Goal: Task Accomplishment & Management: Complete application form

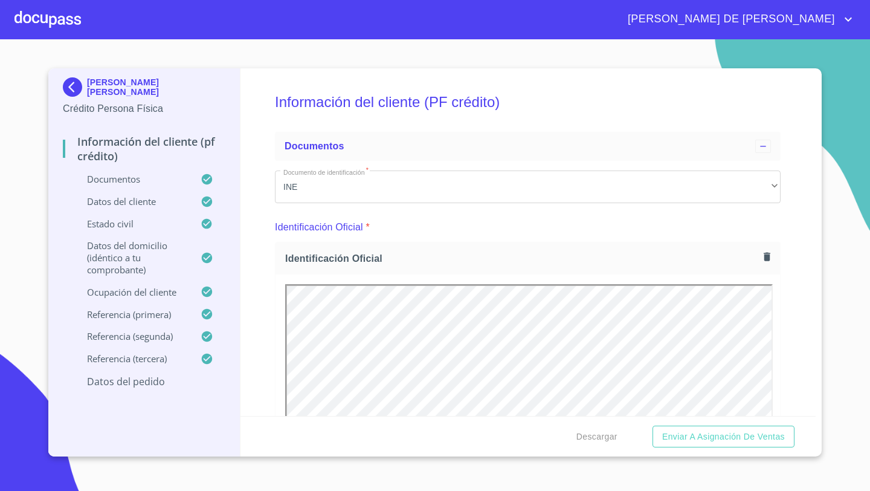
scroll to position [5569, 0]
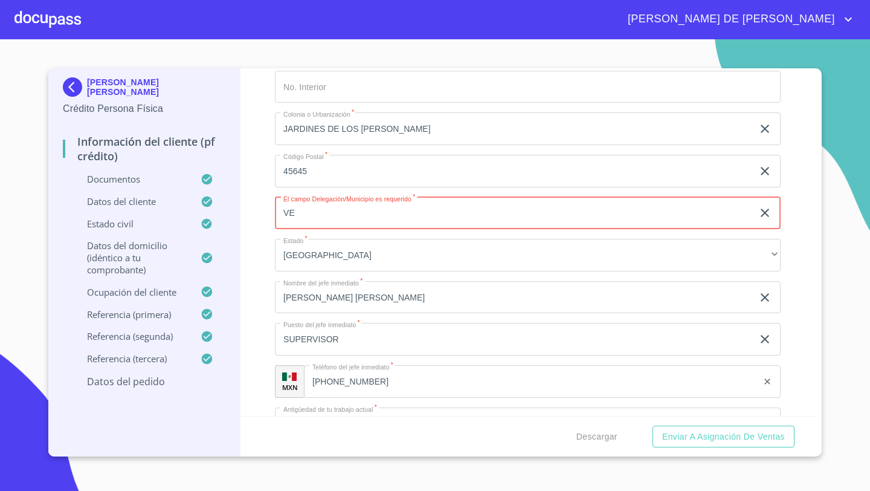
type input "V"
type input "ZAPOPAN"
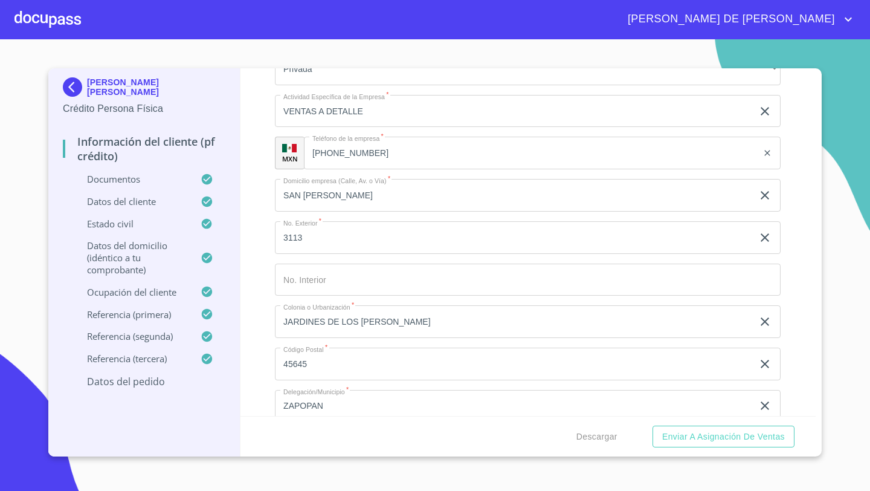
scroll to position [5374, 0]
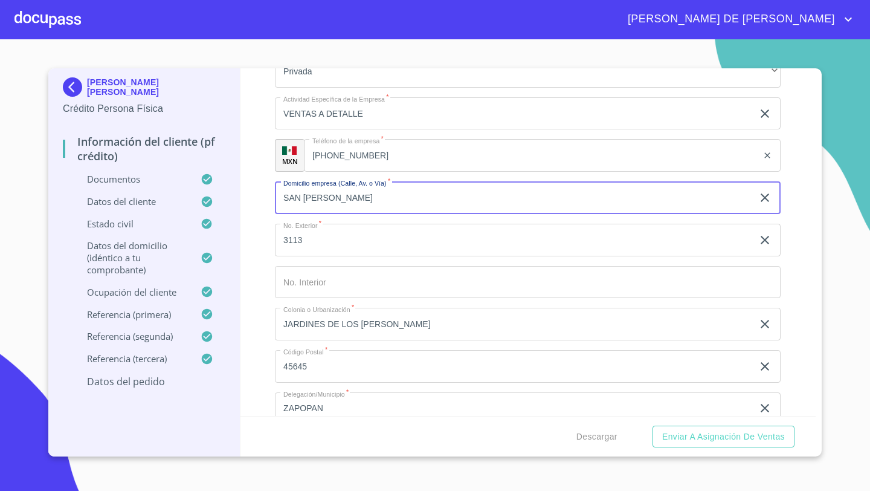
click at [352, 195] on input "SAN [PERSON_NAME]" at bounding box center [514, 197] width 478 height 33
paste input ": REAL [PERSON_NAME]"
click at [285, 192] on input ": REAL [PERSON_NAME]" at bounding box center [514, 197] width 478 height 33
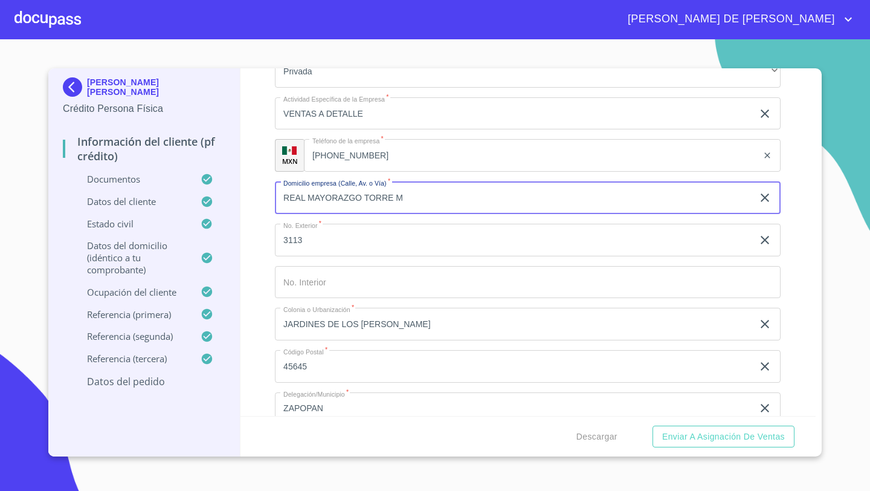
type input "REAL MAYORAZGO TORRE M"
click at [305, 237] on input "3113" at bounding box center [514, 240] width 478 height 33
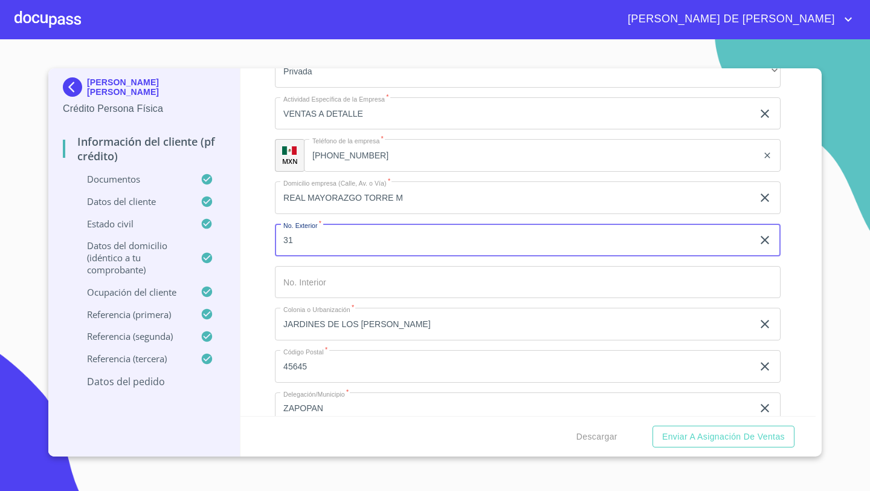
type input "3"
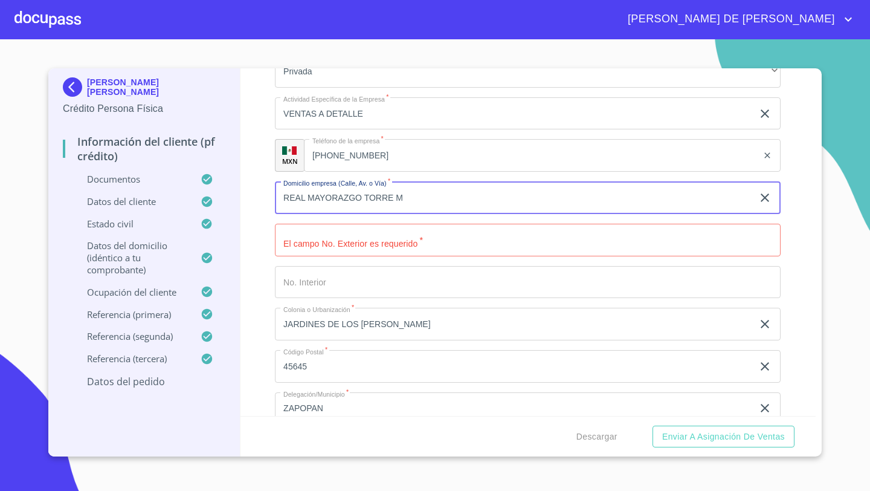
click at [286, 196] on input "REAL MAYORAZGO TORRE M" at bounding box center [514, 197] width 478 height 33
type input "REAL MAYORAZGO TORRE M"
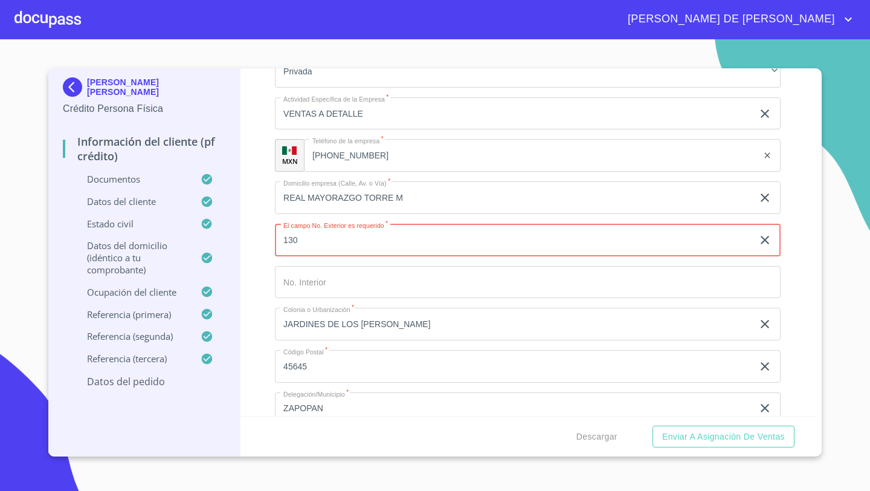
type input "130"
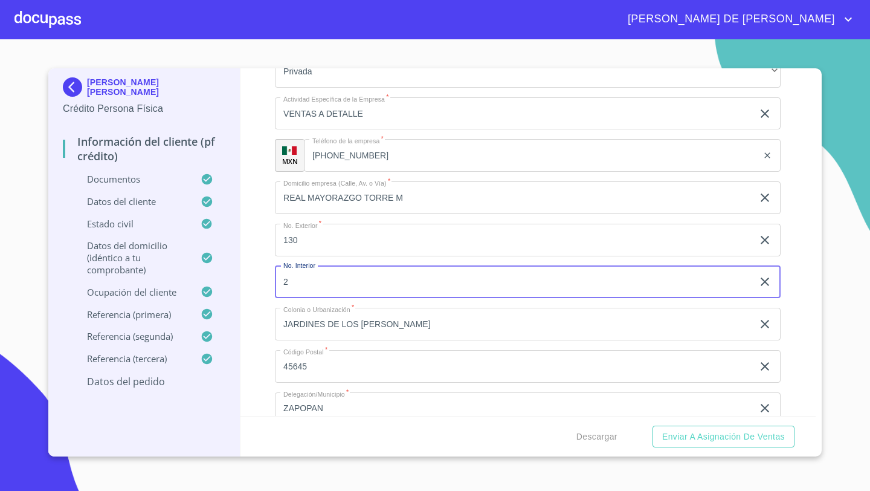
type input "28"
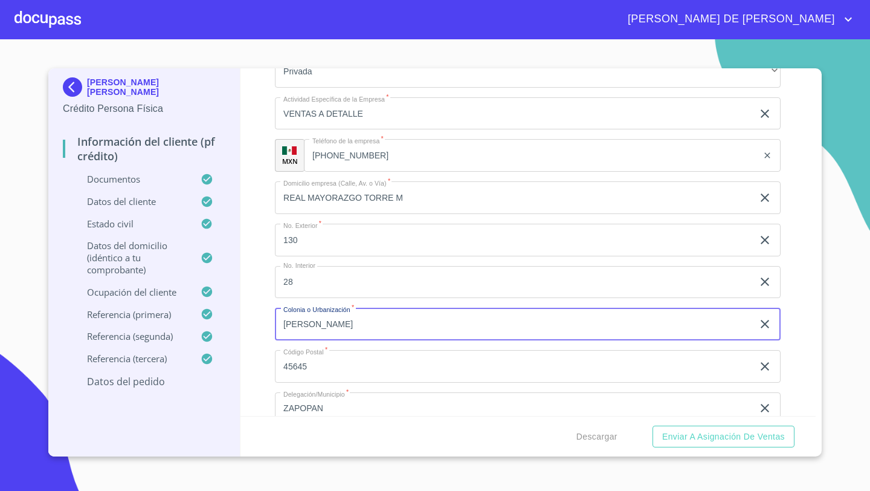
type input "[PERSON_NAME]"
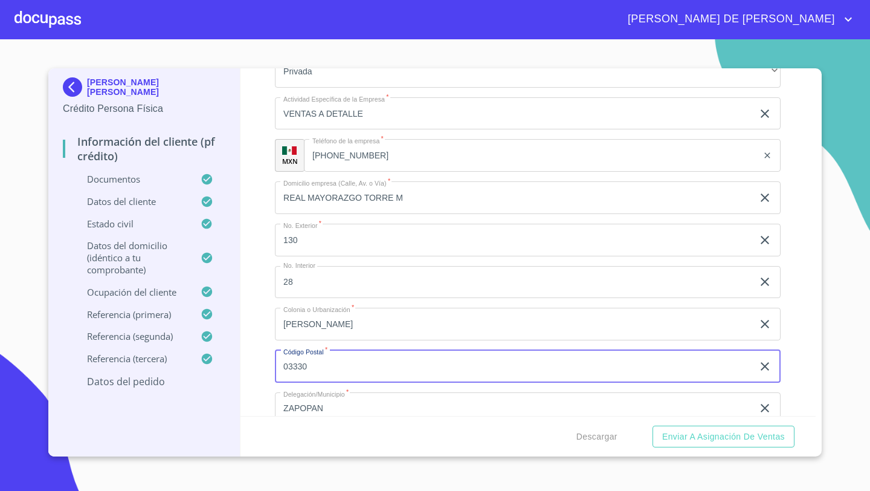
type input "03330"
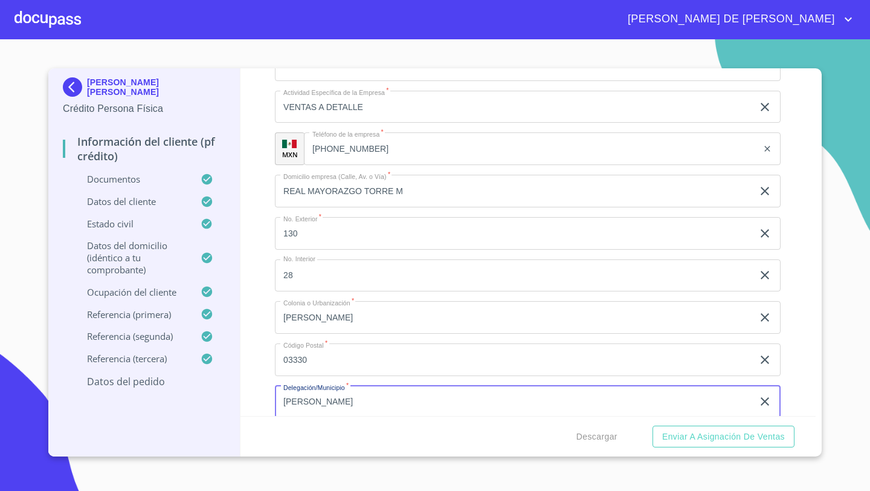
type input "[PERSON_NAME]"
click at [355, 322] on input "[PERSON_NAME]" at bounding box center [514, 317] width 478 height 33
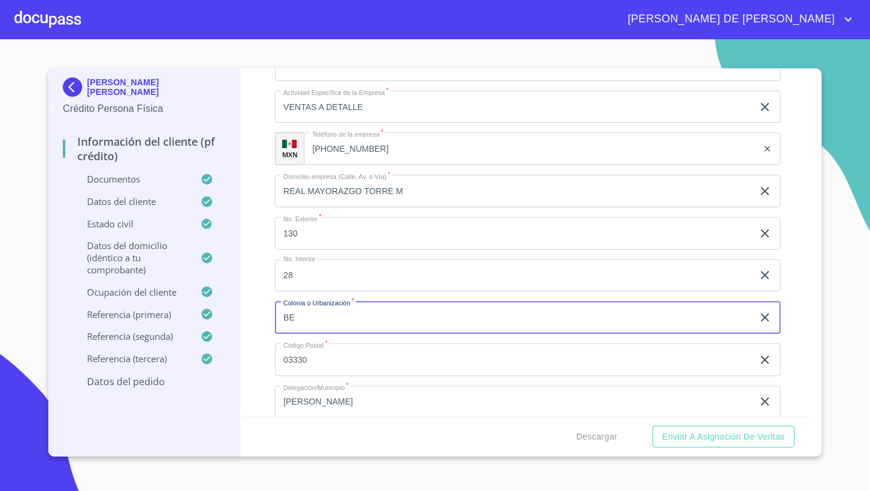
type input "B"
type input "XOCO"
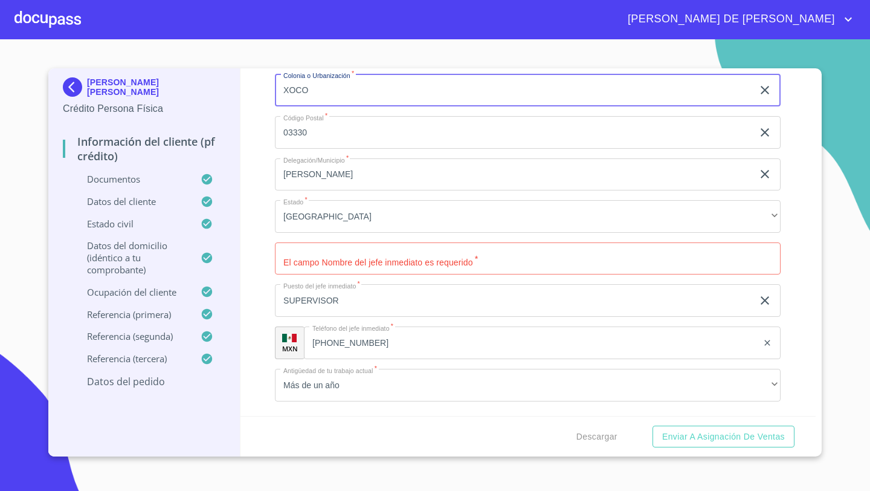
scroll to position [5615, 0]
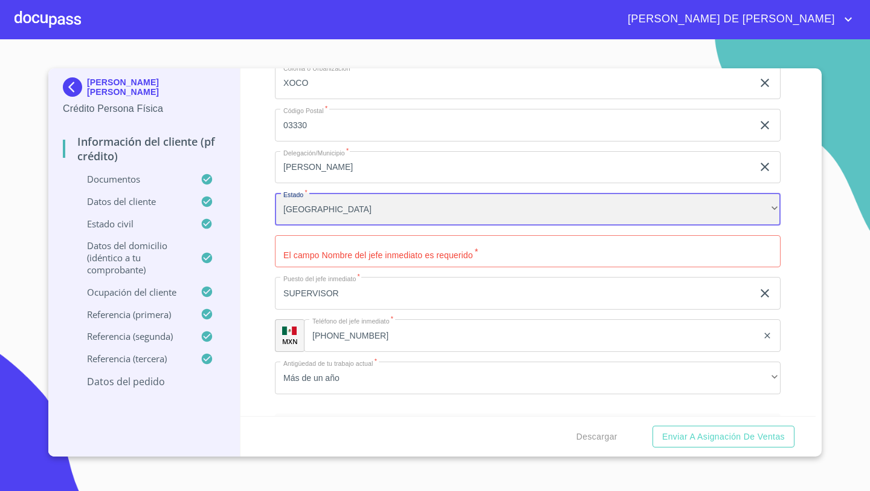
click at [323, 216] on div "[GEOGRAPHIC_DATA]" at bounding box center [528, 209] width 506 height 33
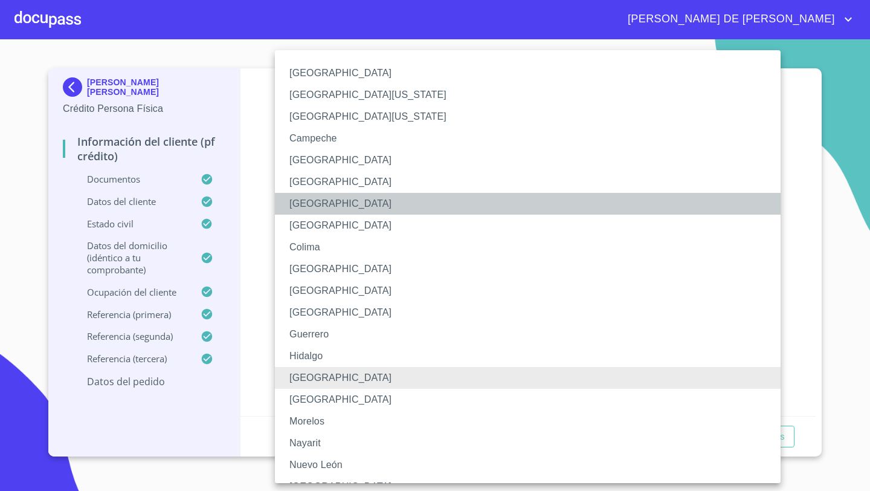
click at [329, 198] on li "[GEOGRAPHIC_DATA]" at bounding box center [528, 204] width 506 height 22
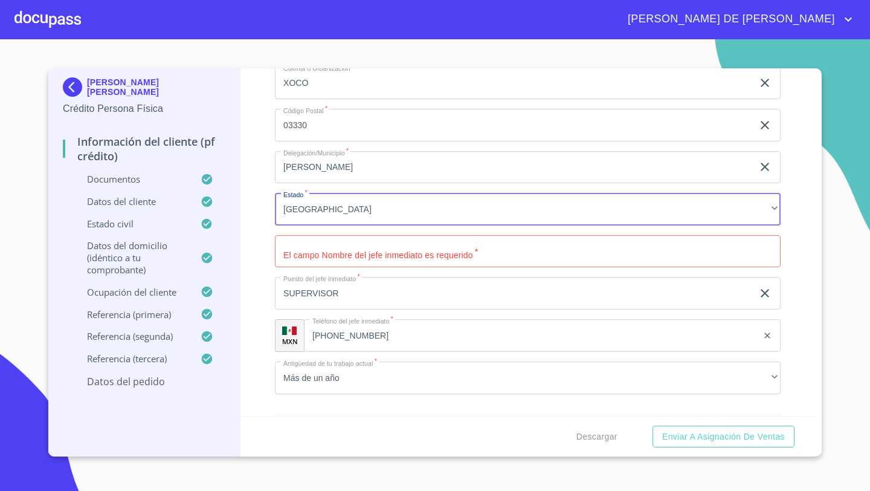
click at [317, 253] on input "Documento de identificación   *" at bounding box center [528, 251] width 506 height 33
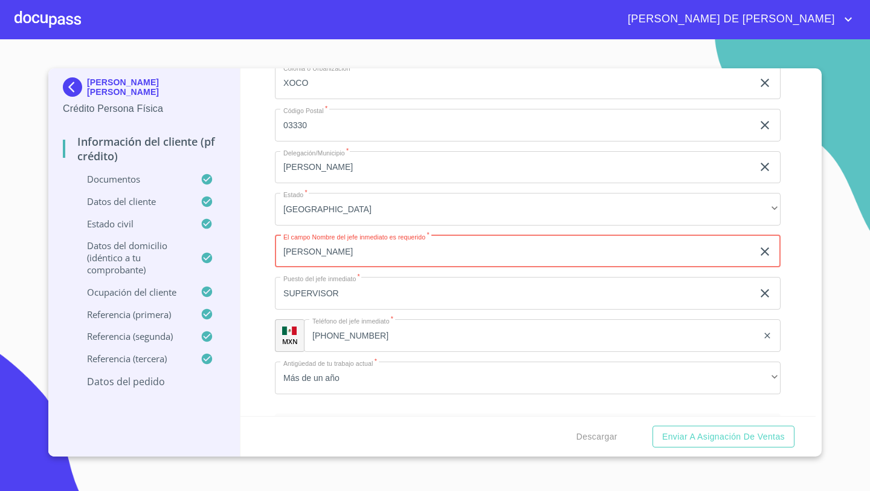
type input "[PERSON_NAME]"
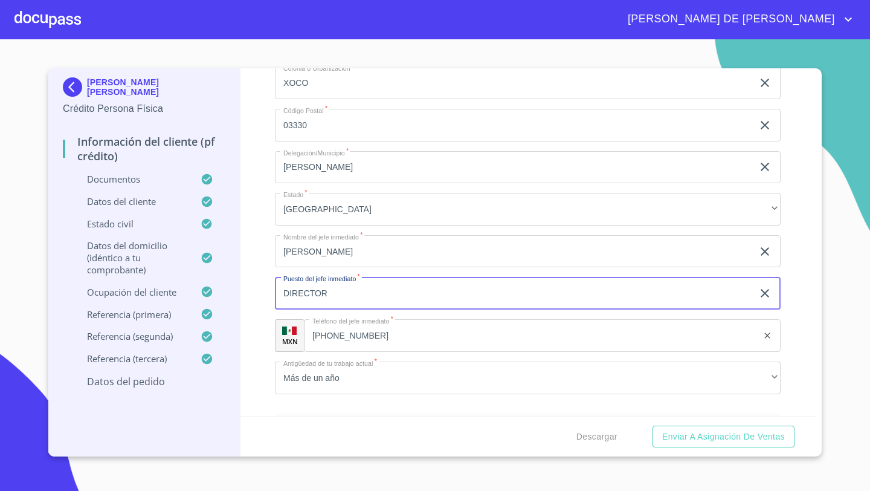
type input "DIRECTOR"
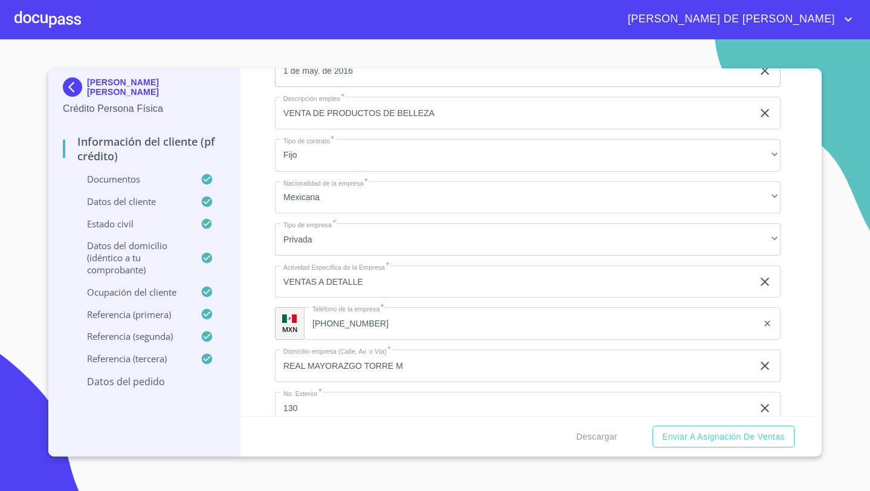
scroll to position [5215, 0]
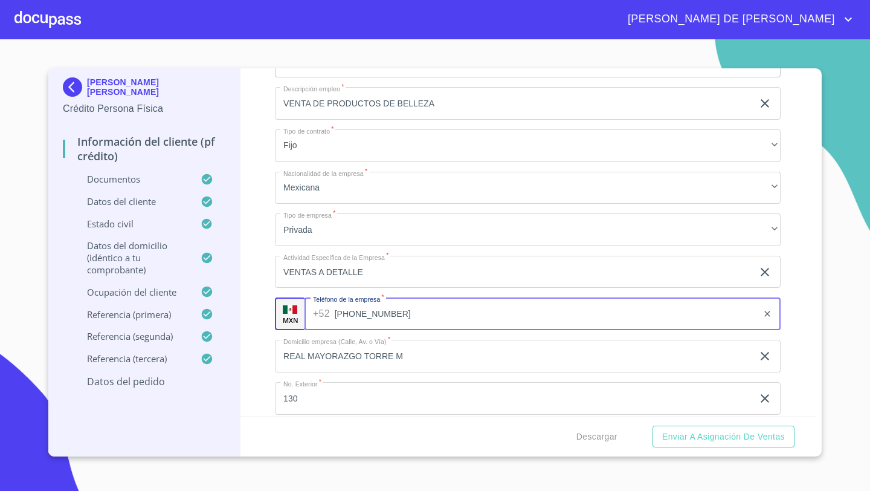
drag, startPoint x: 372, startPoint y: 317, endPoint x: 334, endPoint y: 313, distance: 37.7
click at [335, 313] on input "[PHONE_NUMBER]" at bounding box center [546, 313] width 423 height 33
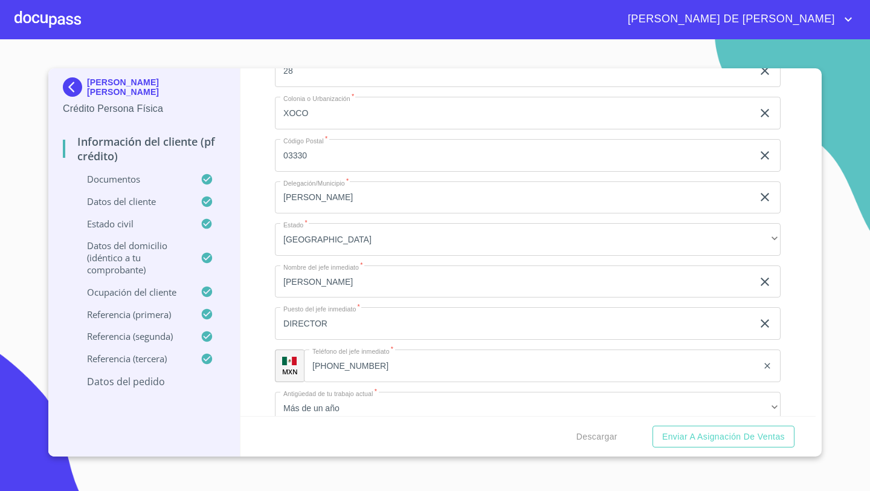
scroll to position [5609, 0]
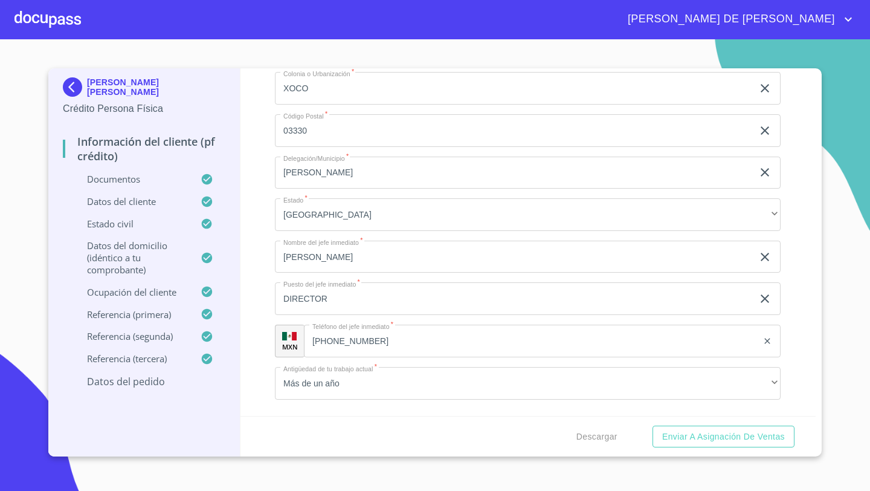
click at [365, 347] on input "[PHONE_NUMBER]" at bounding box center [531, 340] width 454 height 33
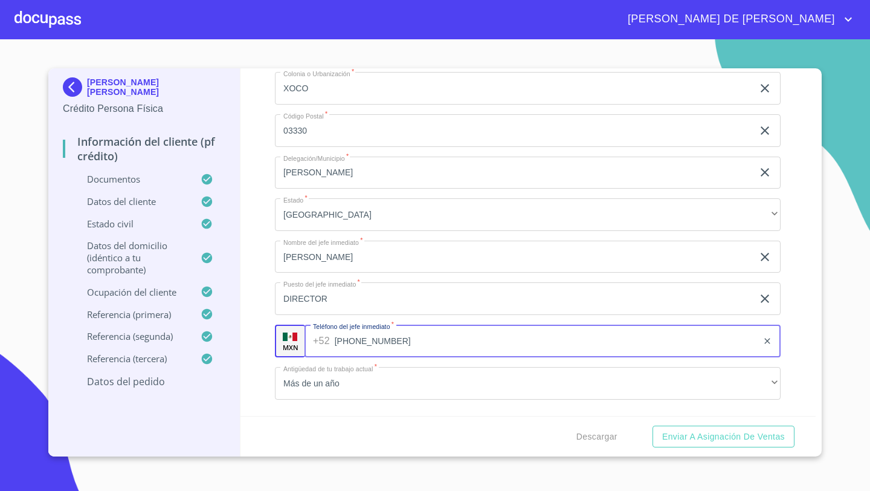
click at [365, 347] on input "[PHONE_NUMBER]" at bounding box center [546, 340] width 423 height 33
paste input "66)22887554"
type input "[PHONE_NUMBER]"
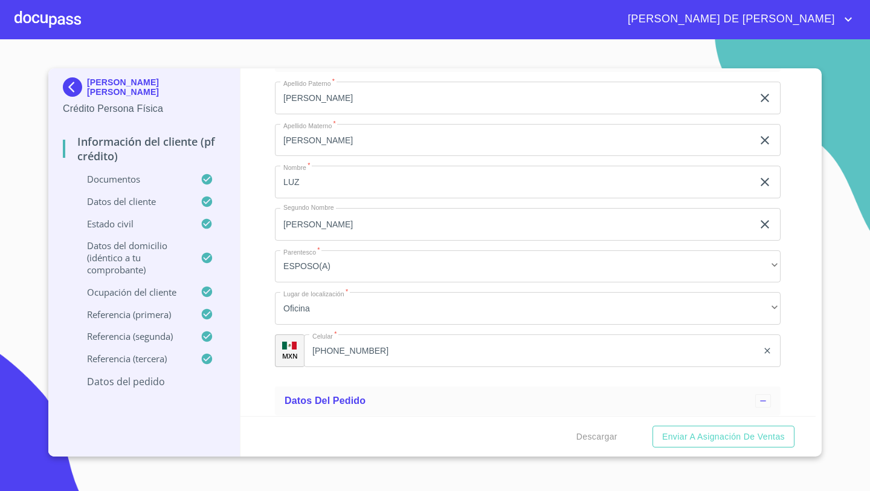
scroll to position [6658, 0]
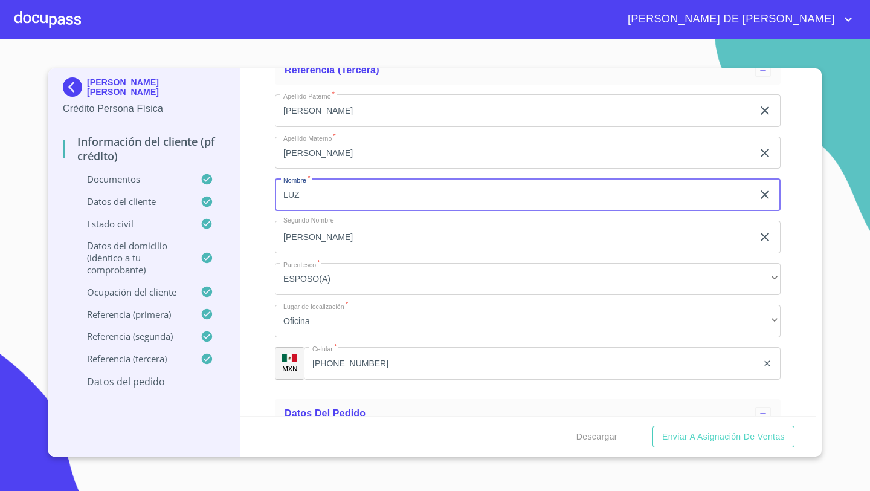
click at [308, 197] on input "LUZ" at bounding box center [514, 194] width 478 height 33
type input "L"
type input "[PERSON_NAME]"
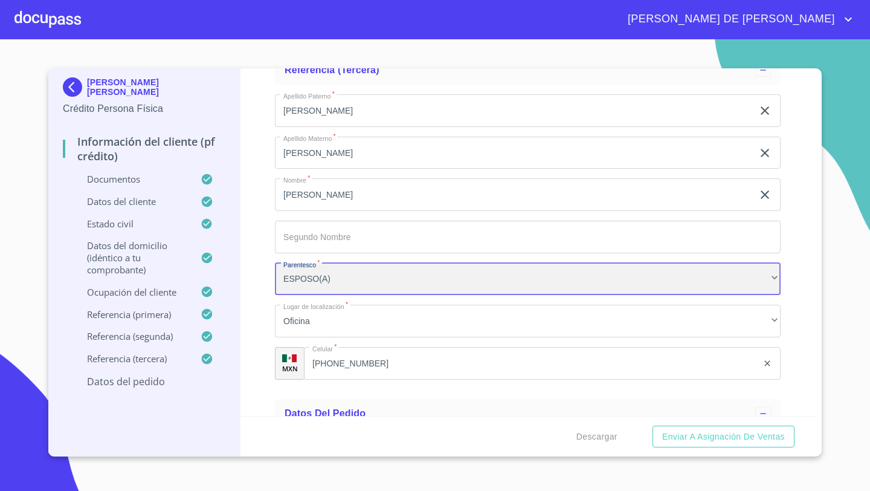
click at [311, 286] on div "ESPOSO(A)" at bounding box center [528, 279] width 506 height 33
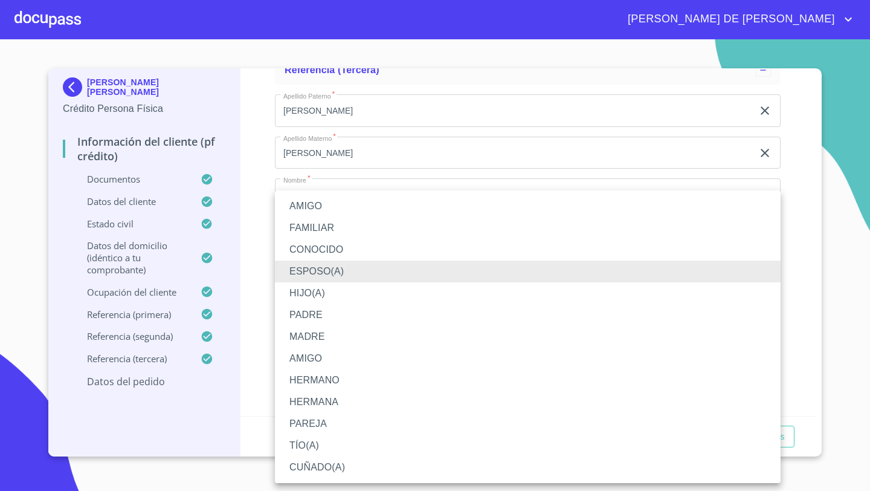
click at [310, 397] on li "HERMANA" at bounding box center [528, 402] width 506 height 22
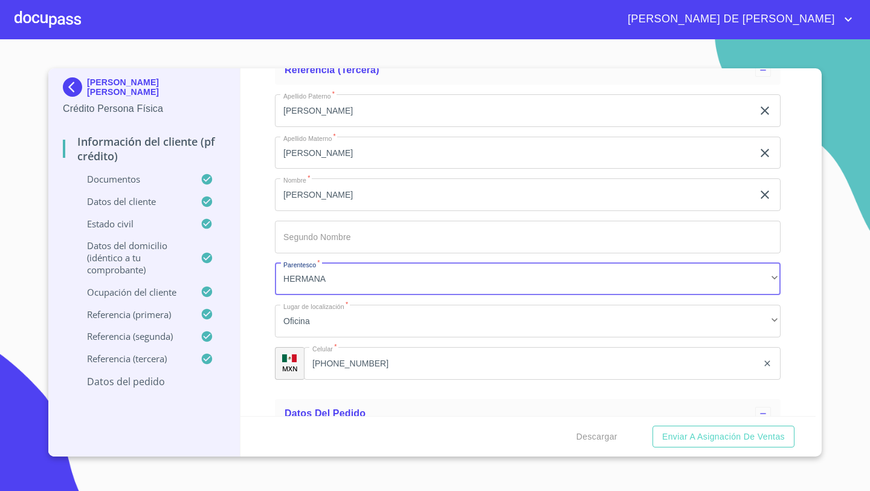
click at [370, 358] on input "[PHONE_NUMBER]" at bounding box center [531, 363] width 454 height 33
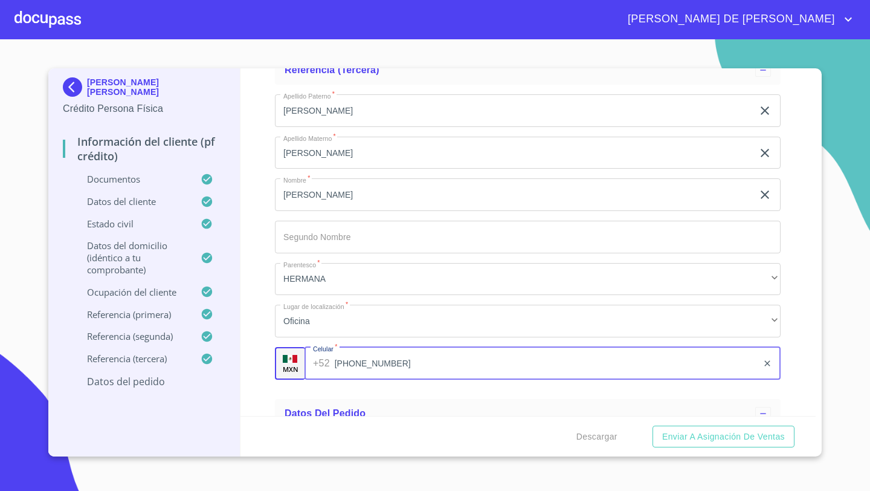
click at [370, 358] on input "[PHONE_NUMBER]" at bounding box center [546, 363] width 423 height 33
type input "3"
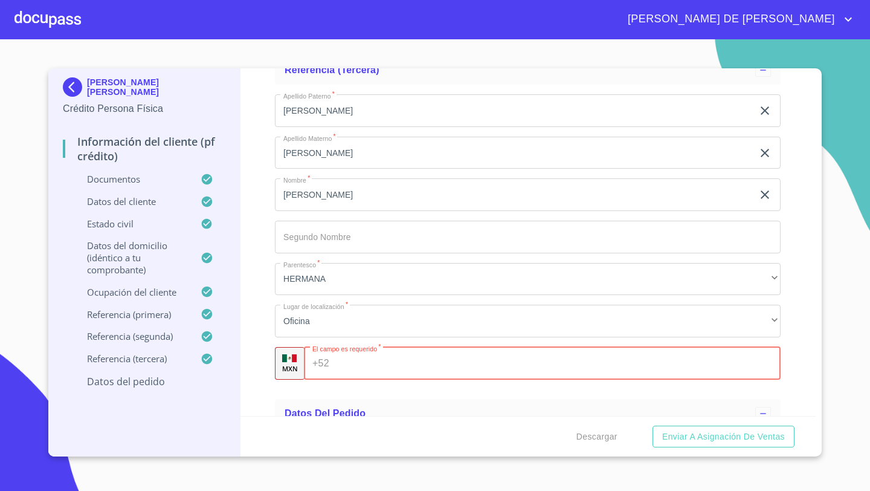
paste input "[PHONE_NUMBER]"
type input "[PHONE_NUMBER]"
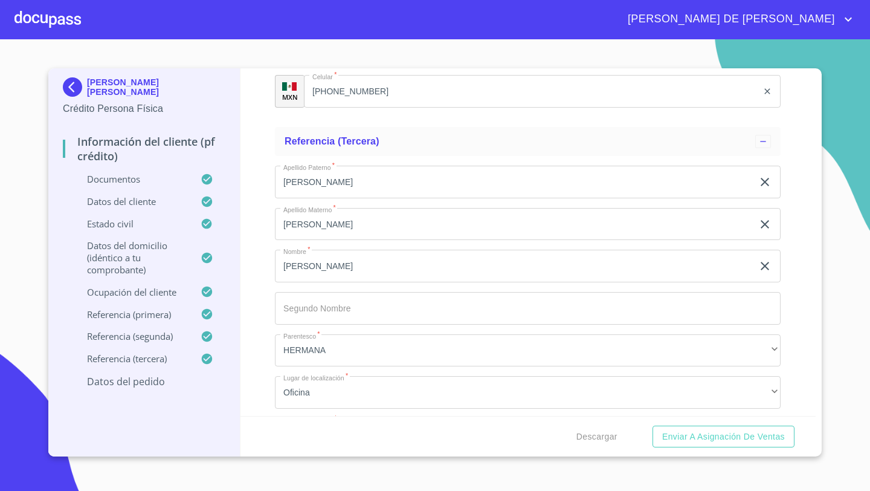
scroll to position [6586, 0]
click at [602, 440] on span "Descargar" at bounding box center [596, 436] width 41 height 15
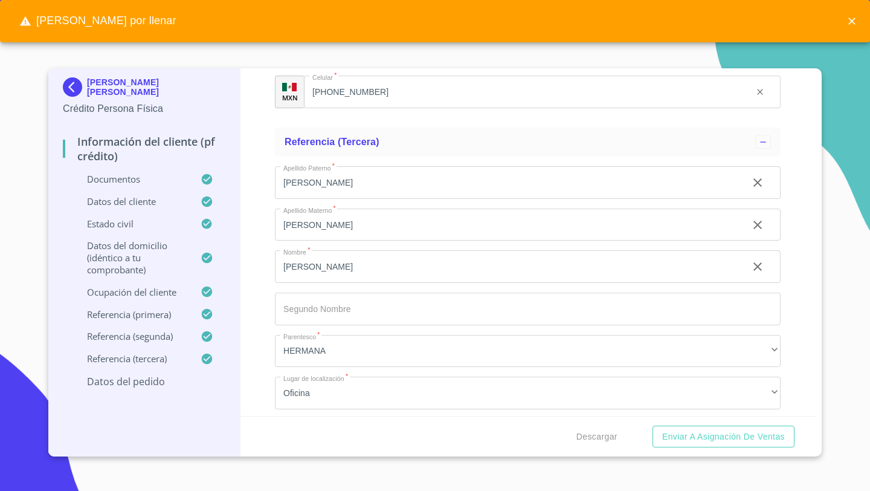
click at [852, 21] on icon "close" at bounding box center [851, 21] width 7 height 7
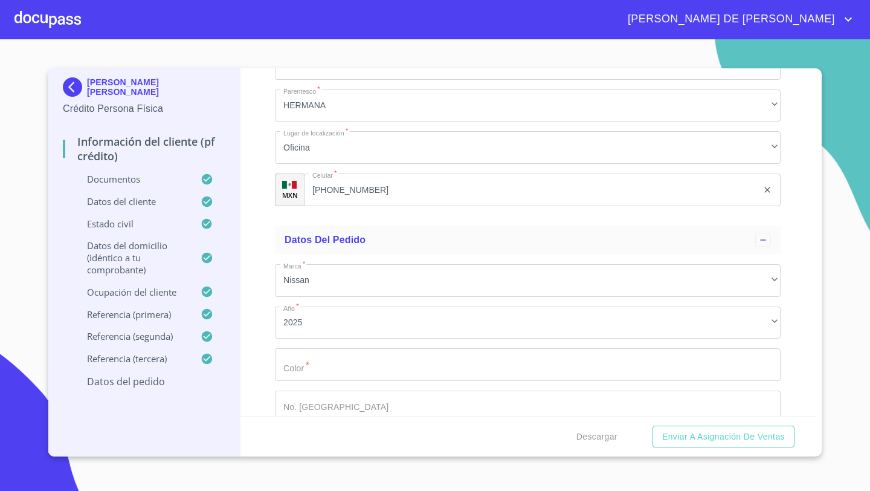
scroll to position [6893, 0]
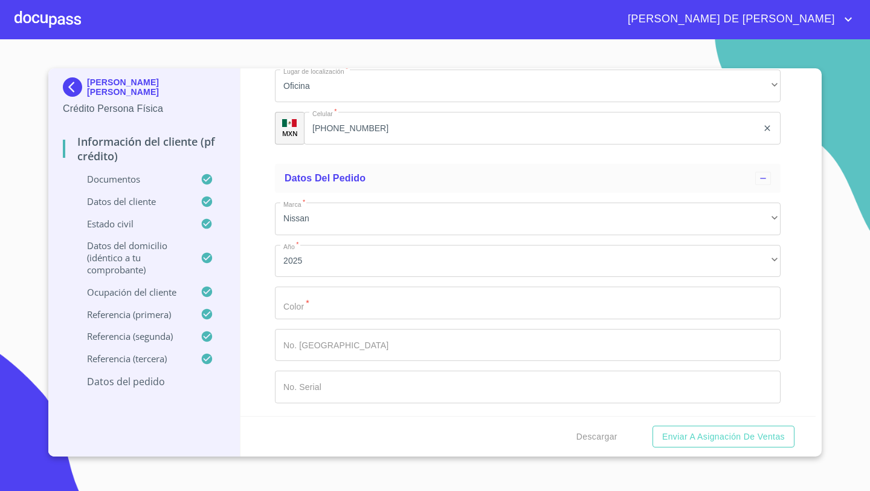
click at [287, 304] on input "Documento de identificación   *" at bounding box center [528, 302] width 506 height 33
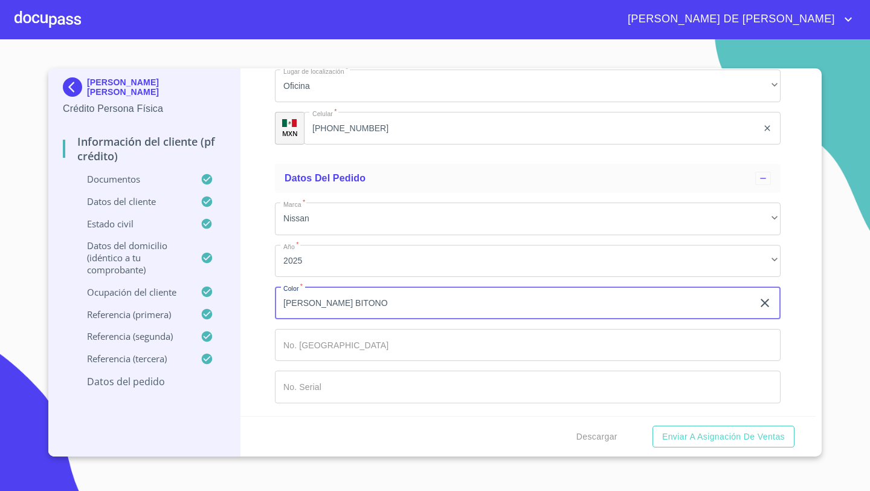
type input "[PERSON_NAME] BITONO"
click at [533, 417] on div "Descargar Enviar a Asignación de Ventas" at bounding box center [528, 436] width 576 height 41
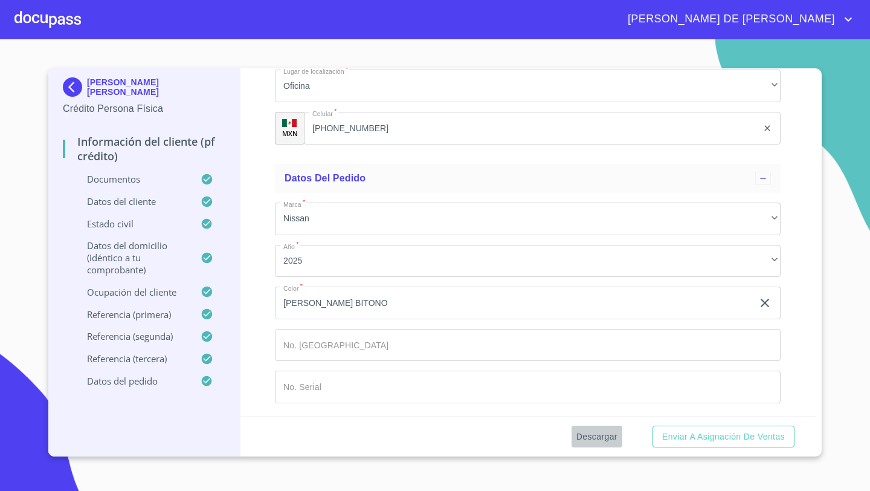
click at [594, 439] on span "Descargar" at bounding box center [596, 436] width 41 height 15
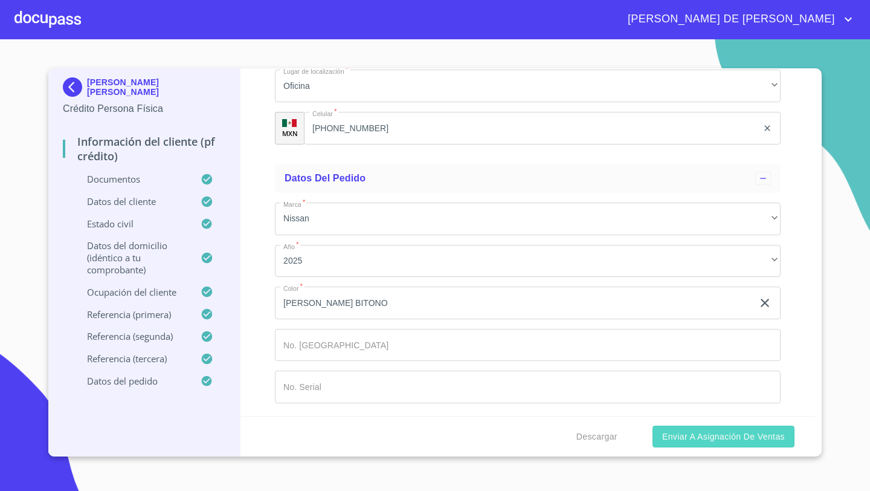
click at [678, 442] on span "Enviar a Asignación de Ventas" at bounding box center [723, 436] width 123 height 15
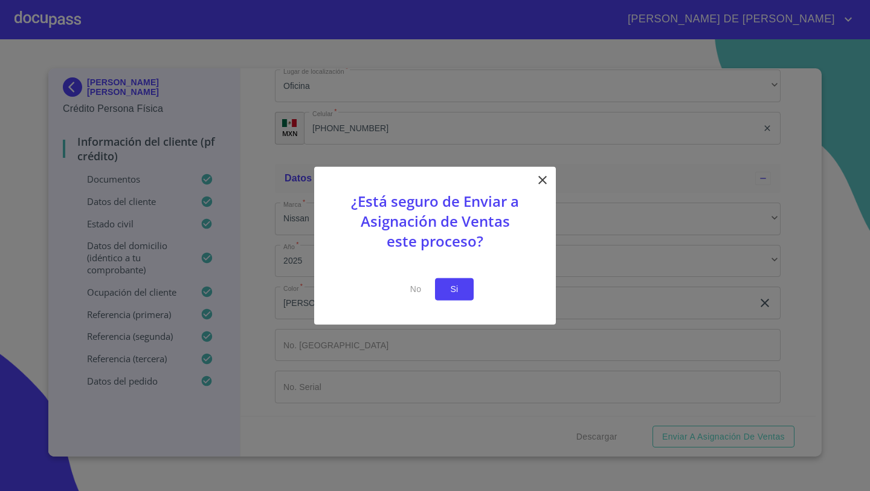
click at [459, 288] on span "Si" at bounding box center [454, 289] width 19 height 15
